Goal: Find specific page/section: Find specific page/section

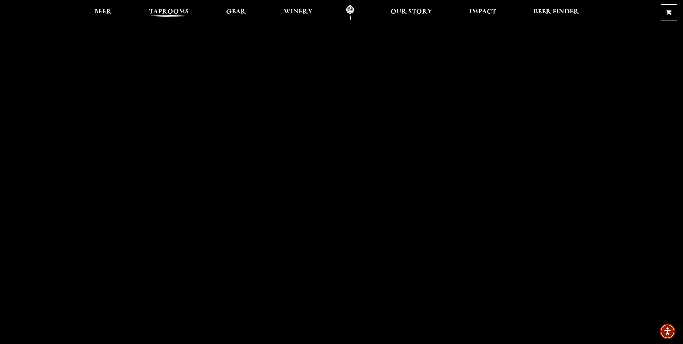
click at [172, 9] on span "Taprooms" at bounding box center [169, 12] width 40 height 6
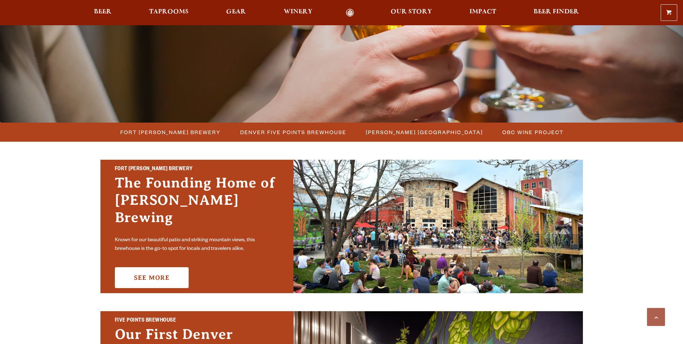
scroll to position [180, 0]
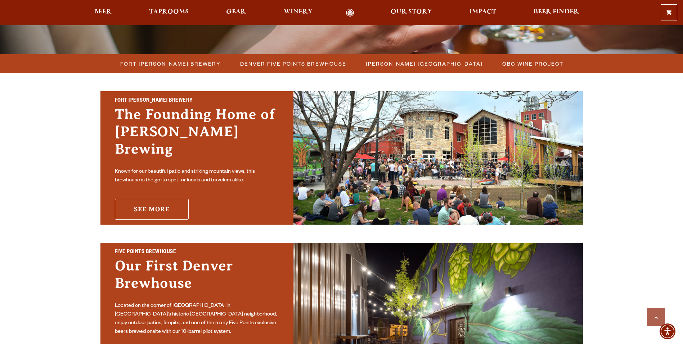
click at [163, 204] on link "See More" at bounding box center [152, 208] width 74 height 21
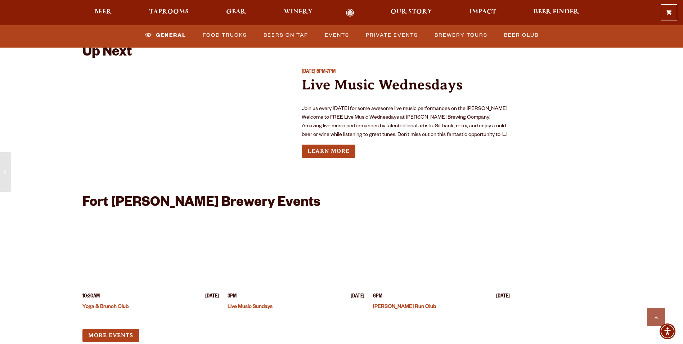
scroll to position [2702, 0]
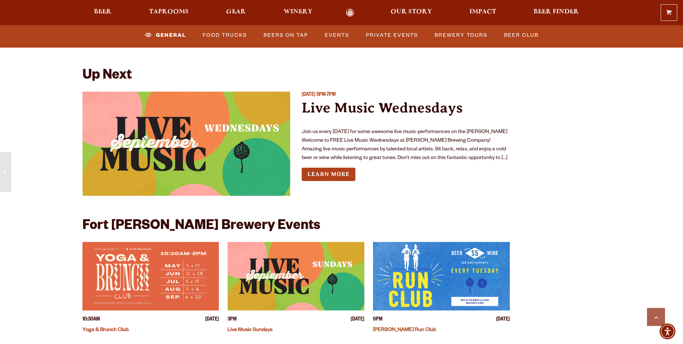
click at [286, 288] on img "View event details" at bounding box center [296, 276] width 137 height 68
